Goal: Ask a question

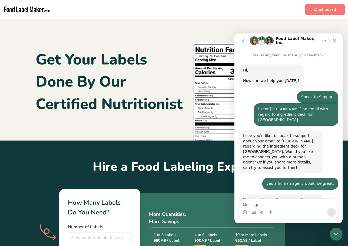
scroll to position [75, 0]
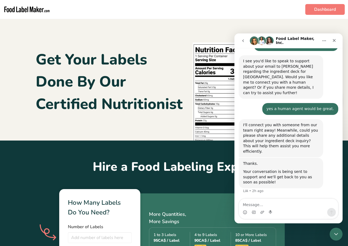
click at [270, 204] on textarea "Message…" at bounding box center [288, 203] width 99 height 9
type textarea "h"
type textarea "were you able to reach help?"
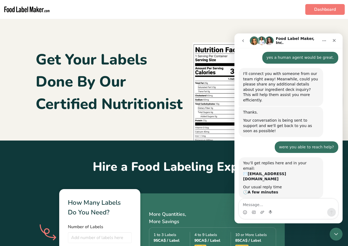
scroll to position [126, 0]
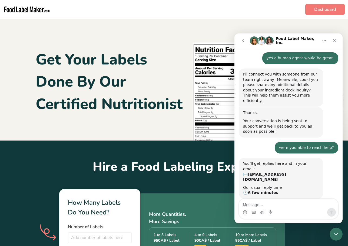
click at [286, 206] on textarea "Message…" at bounding box center [288, 203] width 99 height 9
drag, startPoint x: 267, startPoint y: 200, endPoint x: 268, endPoint y: 203, distance: 2.8
type textarea "I have not received an email.."
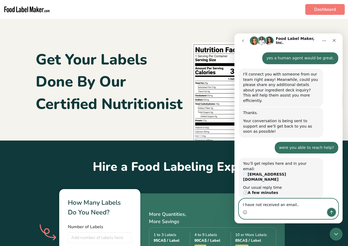
click at [331, 210] on icon "Send a message…" at bounding box center [331, 212] width 4 height 4
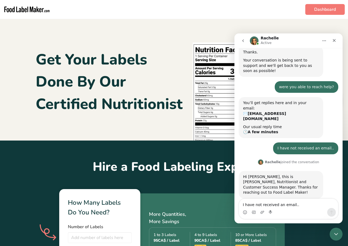
scroll to position [166, 0]
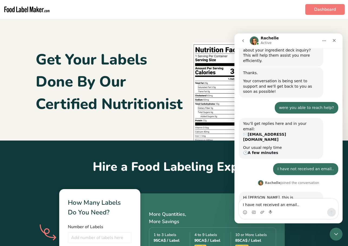
click at [327, 27] on img at bounding box center [266, 82] width 162 height 118
click at [264, 204] on textarea "I have not received an email.." at bounding box center [288, 203] width 99 height 9
type textarea "hope you had a great weekend"
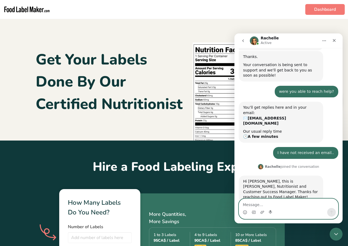
click at [264, 204] on textarea "Message…" at bounding box center [288, 203] width 99 height 9
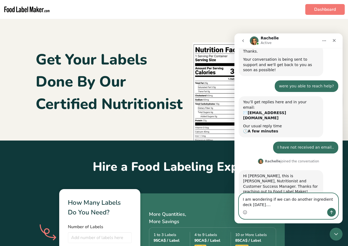
type textarea "I am wondering if we can do another ingredient deck [DATE]....."
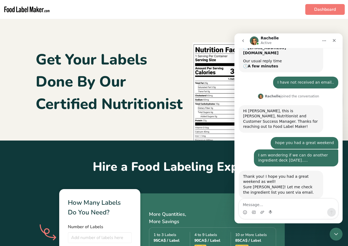
scroll to position [232, 0]
